Goal: Transaction & Acquisition: Book appointment/travel/reservation

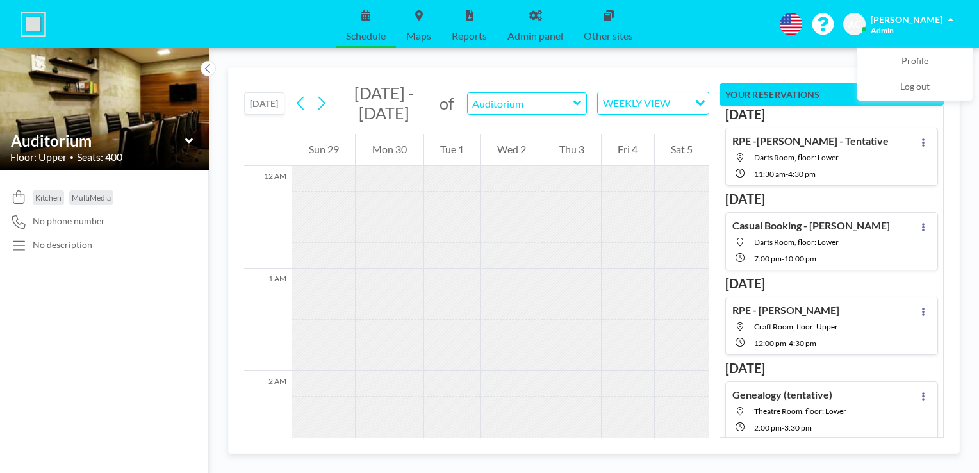
scroll to position [923, 0]
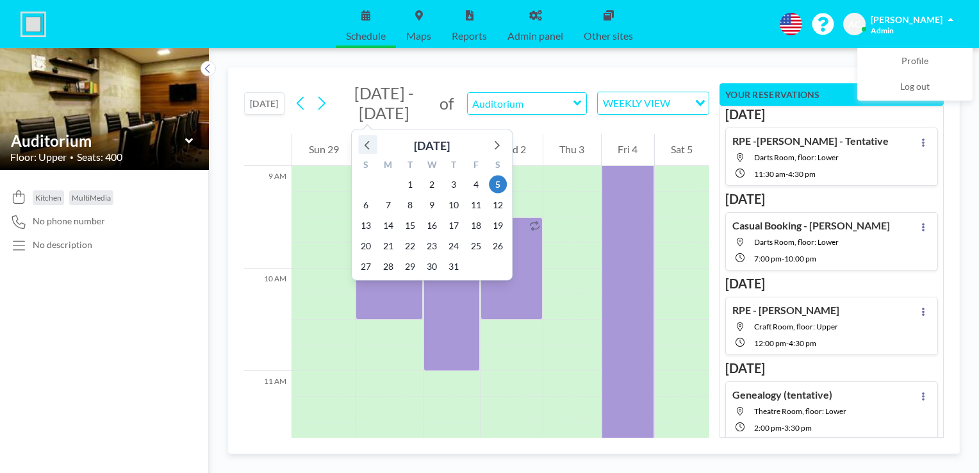
click at [367, 144] on icon at bounding box center [368, 145] width 17 height 17
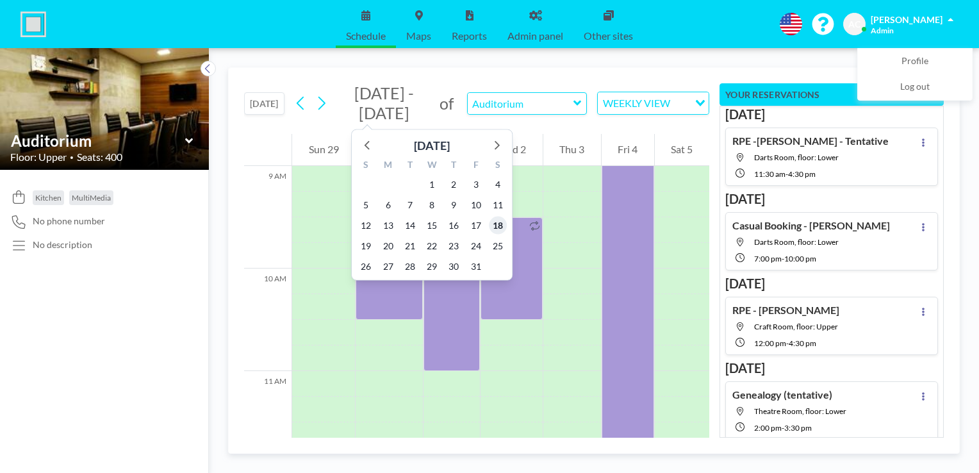
click at [496, 228] on span "18" at bounding box center [498, 226] width 18 height 18
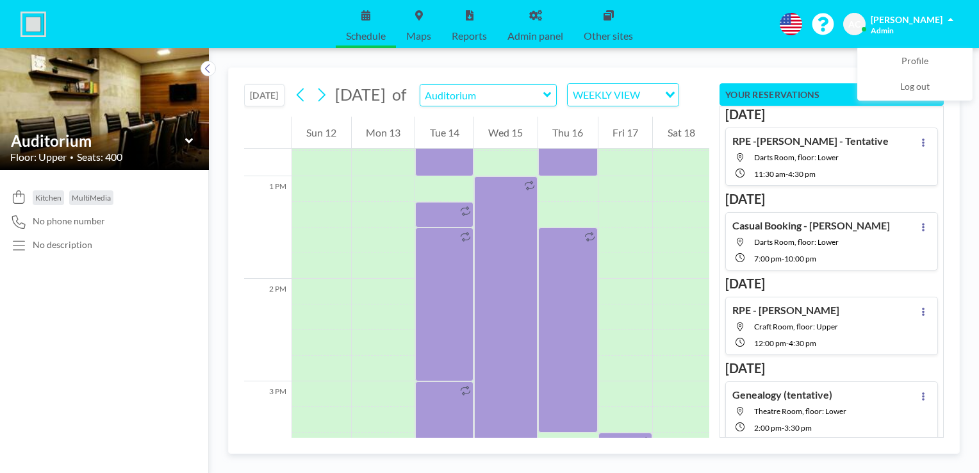
scroll to position [1301, 0]
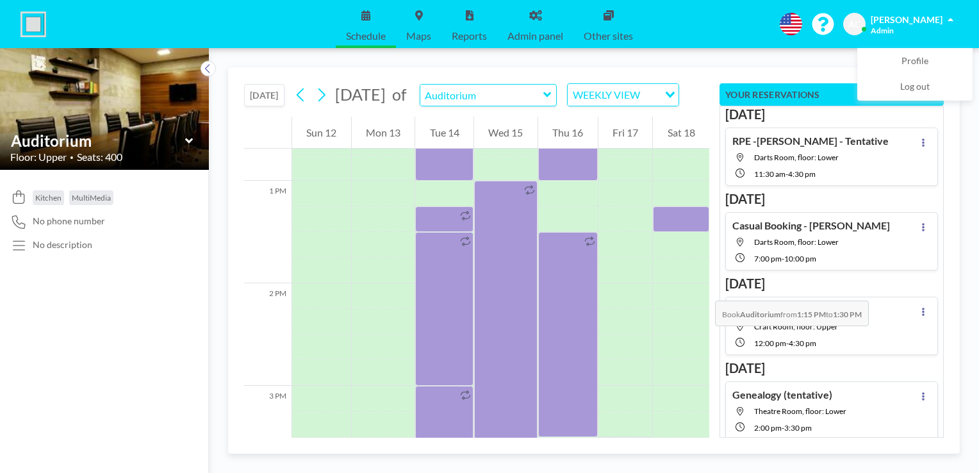
click at [702, 288] on div at bounding box center [681, 296] width 56 height 26
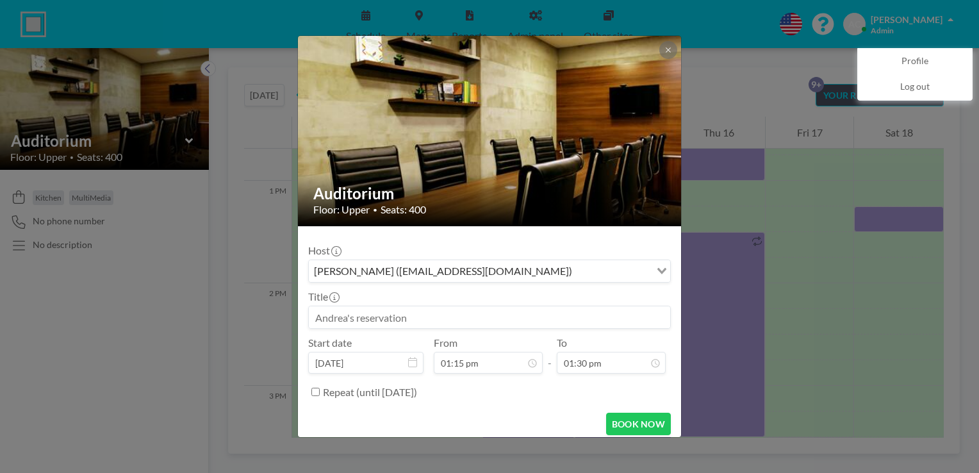
click at [395, 314] on input at bounding box center [489, 317] width 361 height 22
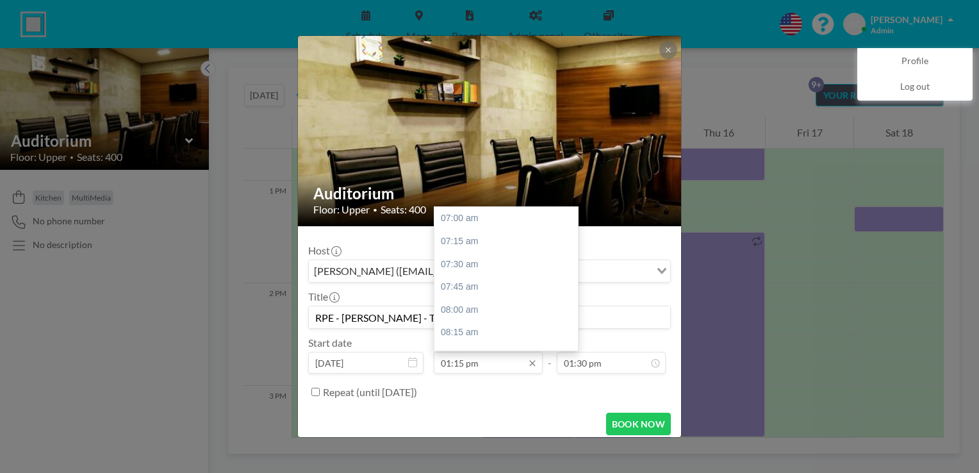
scroll to position [570, 0]
type input "RPE - [PERSON_NAME] - Tentative"
drag, startPoint x: 572, startPoint y: 270, endPoint x: 572, endPoint y: 263, distance: 7.1
click at [573, 263] on div at bounding box center [575, 259] width 4 height 13
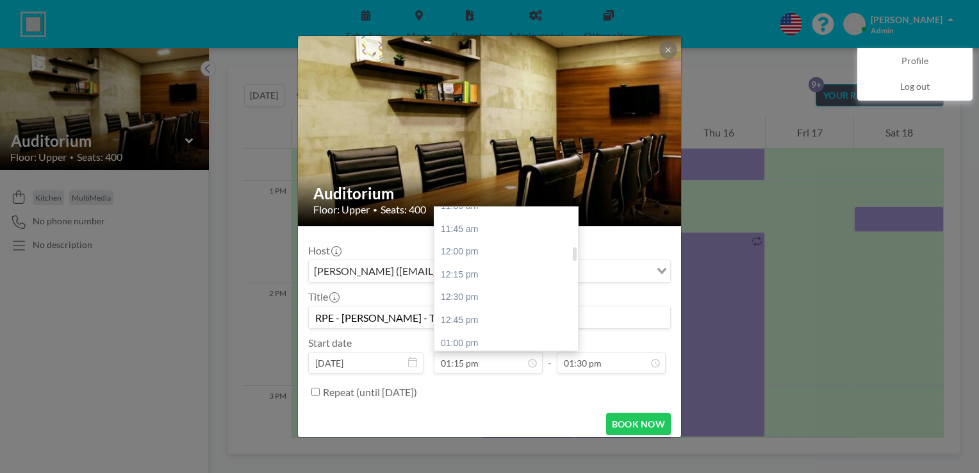
scroll to position [402, 0]
drag, startPoint x: 572, startPoint y: 263, endPoint x: 572, endPoint y: 256, distance: 7.1
click at [573, 256] on div at bounding box center [575, 251] width 4 height 13
click at [530, 273] on div "12:00 pm" at bounding box center [510, 272] width 150 height 23
type input "12:00 pm"
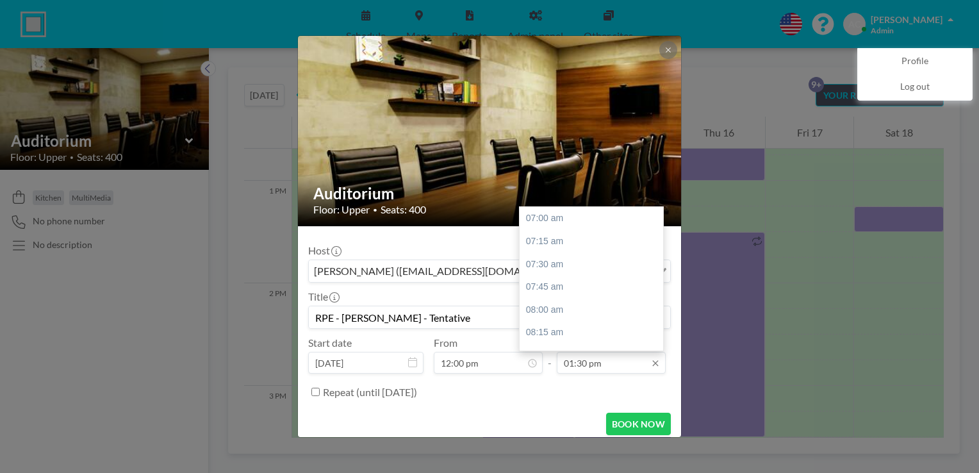
scroll to position [593, 0]
click at [601, 363] on input "01:30 pm" at bounding box center [611, 363] width 109 height 22
drag, startPoint x: 656, startPoint y: 268, endPoint x: 656, endPoint y: 296, distance: 28.2
click at [658, 296] on div at bounding box center [660, 296] width 4 height 13
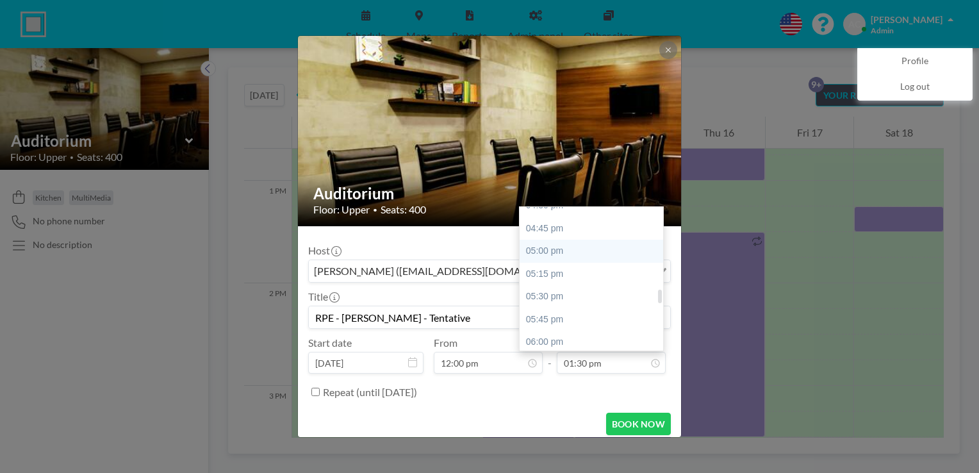
click at [615, 253] on div "05:00 pm" at bounding box center [595, 251] width 150 height 23
type input "05:00 pm"
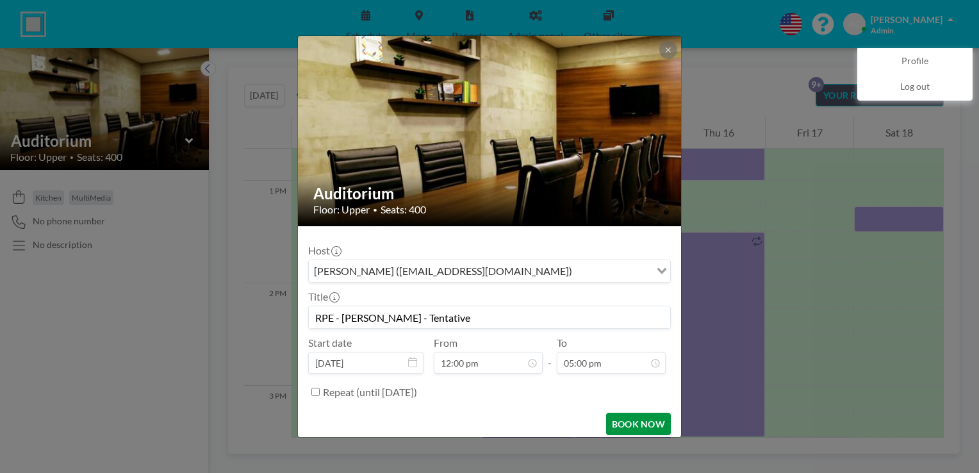
scroll to position [913, 0]
click at [626, 424] on button "BOOK NOW" at bounding box center [638, 424] width 65 height 22
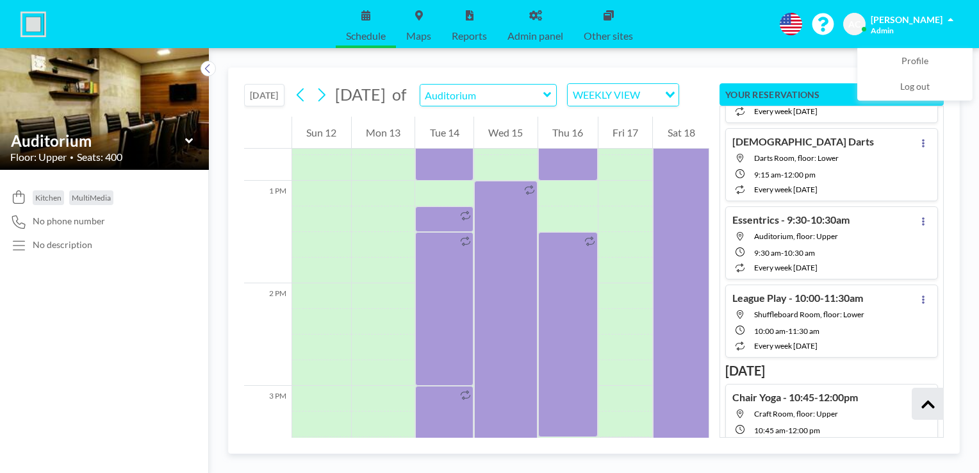
scroll to position [591, 0]
